Goal: Task Accomplishment & Management: Manage account settings

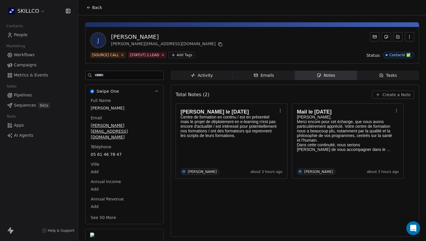
click at [87, 11] on button "Back" at bounding box center [94, 7] width 23 height 10
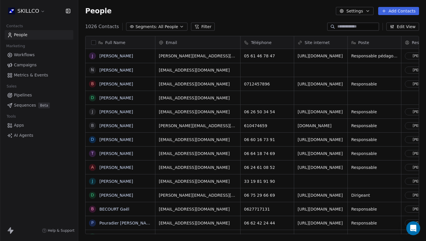
click at [345, 27] on input at bounding box center [358, 27] width 41 height 6
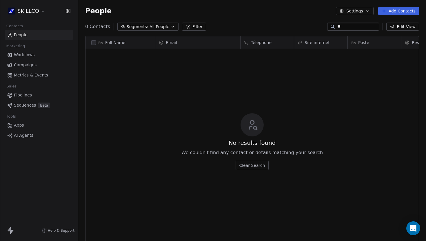
type input "*"
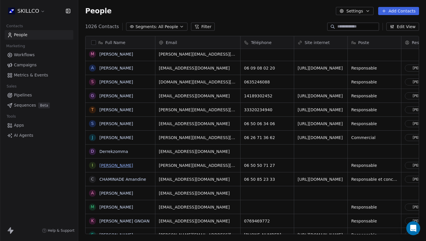
click at [101, 165] on link "[PERSON_NAME]" at bounding box center [116, 165] width 34 height 5
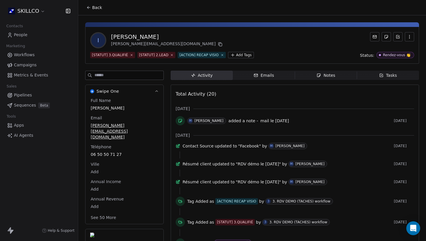
click at [321, 72] on div "Notes" at bounding box center [326, 75] width 19 height 6
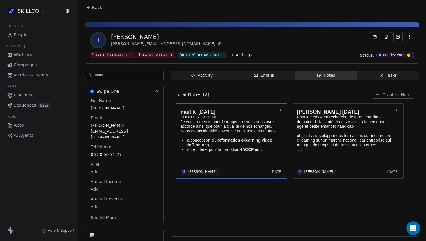
click at [226, 140] on strong "formation e-learning vidéo de 7 heures" at bounding box center [229, 142] width 87 height 9
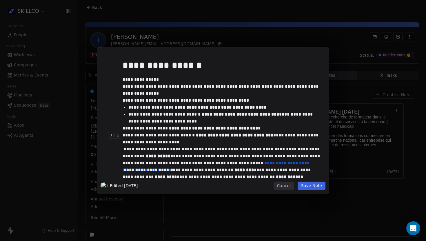
click at [226, 140] on div "**********" at bounding box center [222, 139] width 198 height 14
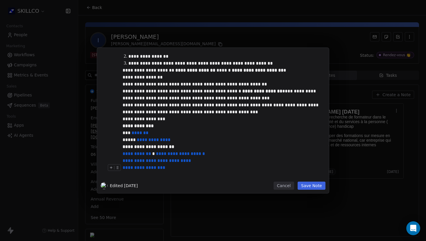
click at [317, 189] on button "Save Note" at bounding box center [312, 186] width 28 height 8
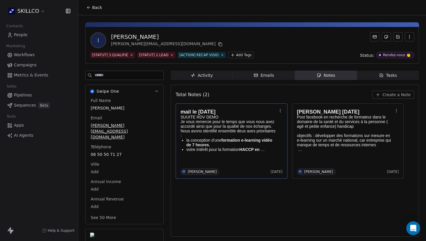
click at [95, 7] on span "Back" at bounding box center [97, 8] width 10 height 6
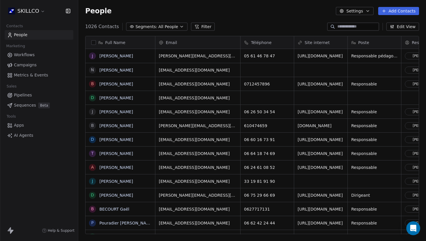
scroll to position [212, 348]
